Goal: Transaction & Acquisition: Purchase product/service

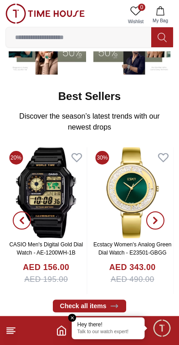
scroll to position [107, 0]
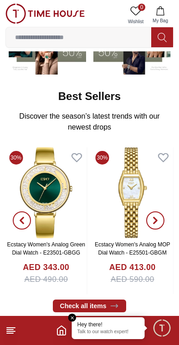
click at [98, 212] on img at bounding box center [132, 192] width 81 height 91
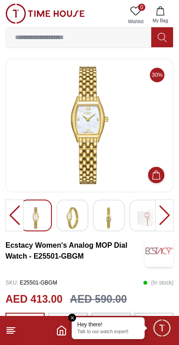
click at [79, 217] on img at bounding box center [72, 217] width 16 height 21
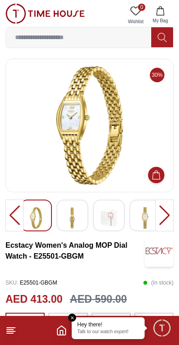
click at [137, 223] on img at bounding box center [145, 217] width 16 height 21
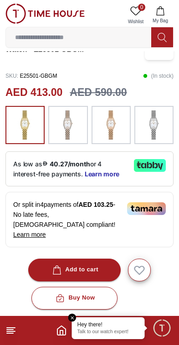
scroll to position [208, 0]
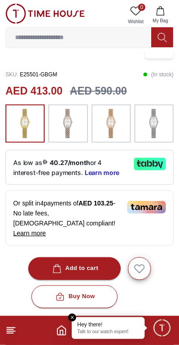
click at [113, 129] on img at bounding box center [110, 123] width 23 height 29
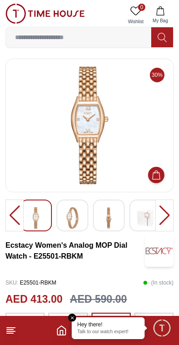
click at [74, 317] on em "Close tooltip" at bounding box center [72, 317] width 8 height 8
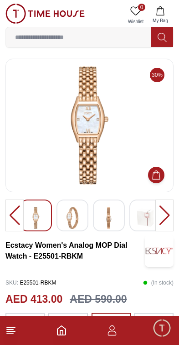
click at [59, 329] on icon "Home" at bounding box center [61, 330] width 11 height 11
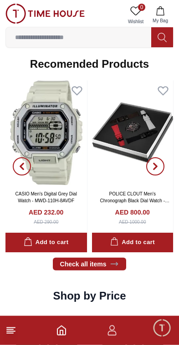
scroll to position [859, 0]
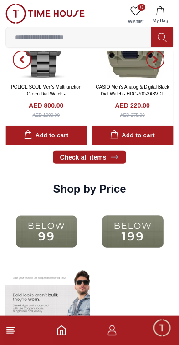
click at [138, 237] on img at bounding box center [133, 231] width 82 height 52
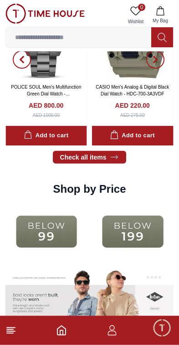
scroll to position [966, 0]
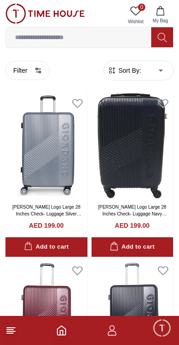
click at [13, 331] on line at bounding box center [11, 331] width 8 height 0
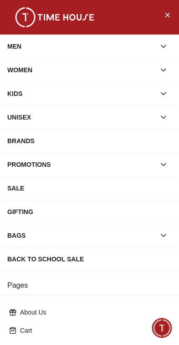
click at [164, 71] on icon "button" at bounding box center [163, 69] width 9 height 9
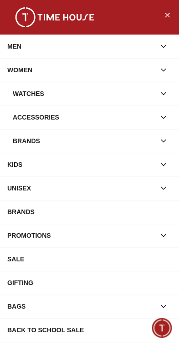
click at [160, 94] on icon "button" at bounding box center [163, 93] width 9 height 9
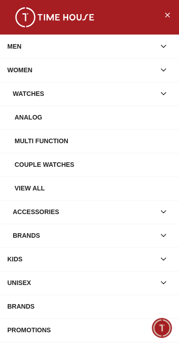
click at [114, 143] on div "Multi Function" at bounding box center [93, 141] width 157 height 16
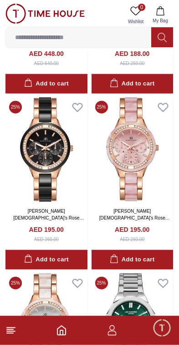
scroll to position [1227, 0]
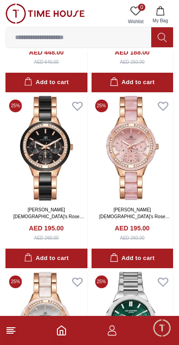
click at [155, 168] on img at bounding box center [132, 148] width 82 height 105
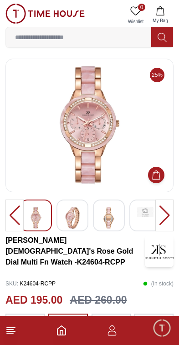
click at [75, 227] on img at bounding box center [72, 217] width 16 height 21
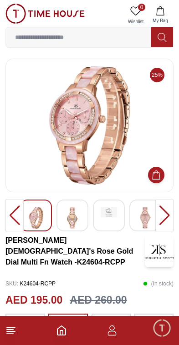
click at [110, 215] on img at bounding box center [108, 212] width 16 height 10
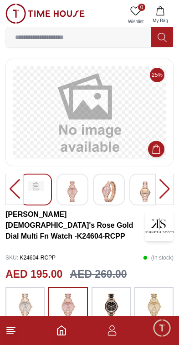
click at [140, 197] on img at bounding box center [145, 191] width 16 height 21
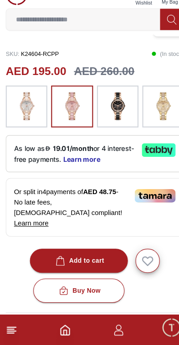
scroll to position [217, 0]
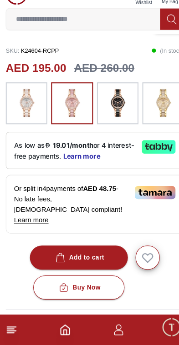
click at [145, 145] on div "As low as 19.01/month or 4 interest-free payments. Learn more" at bounding box center [89, 161] width 168 height 35
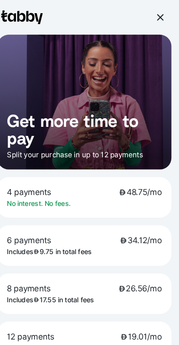
scroll to position [190, 0]
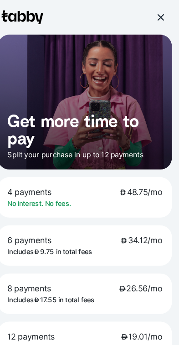
click at [156, 17] on div at bounding box center [160, 16] width 8 height 8
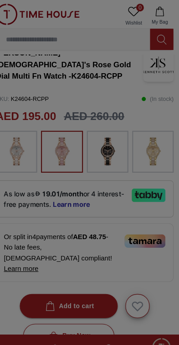
click at [147, 17] on div at bounding box center [89, 172] width 179 height 345
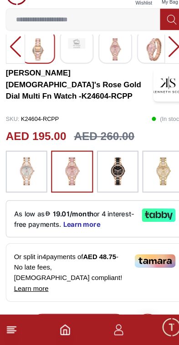
scroll to position [153, 0]
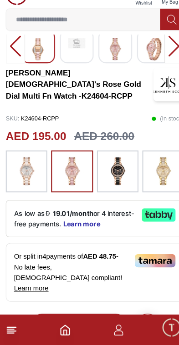
click at [15, 325] on icon at bounding box center [10, 330] width 11 height 11
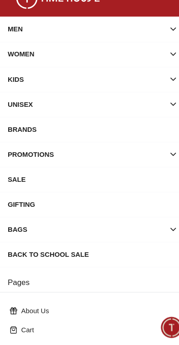
click at [12, 327] on icon at bounding box center [12, 330] width 7 height 7
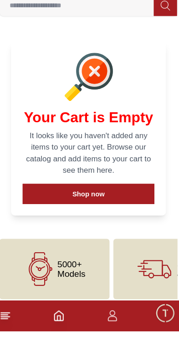
scroll to position [6, 0]
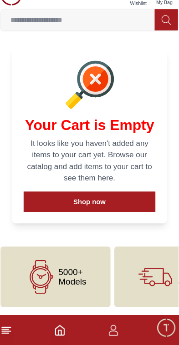
click at [8, 325] on icon at bounding box center [10, 330] width 11 height 11
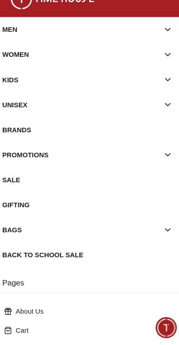
click at [45, 62] on div "WOMEN" at bounding box center [81, 70] width 148 height 16
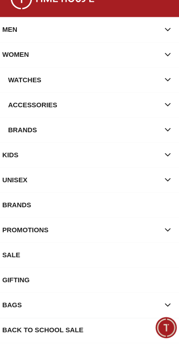
click at [32, 85] on div "Watches" at bounding box center [84, 93] width 142 height 16
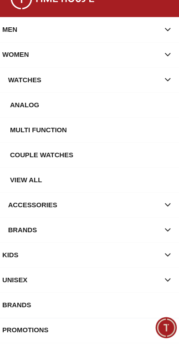
click at [137, 133] on div "Multi Function" at bounding box center [93, 141] width 157 height 16
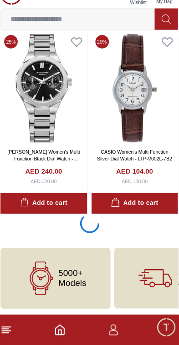
scroll to position [1623, 0]
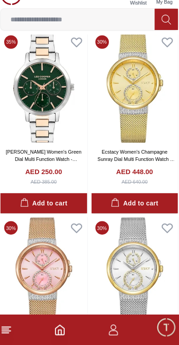
scroll to position [2686, 0]
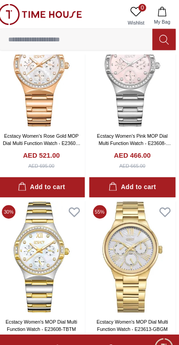
click at [32, 34] on input at bounding box center [78, 37] width 145 height 18
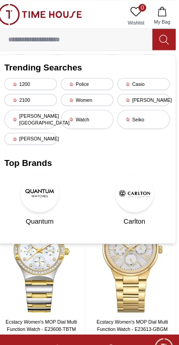
scroll to position [3186, 0]
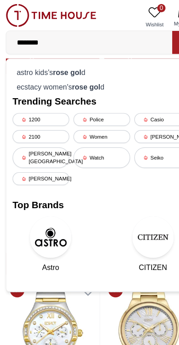
type input "********"
click at [38, 71] on div "ecstacy women's rose gol d" at bounding box center [89, 76] width 156 height 13
